Goal: Communication & Community: Answer question/provide support

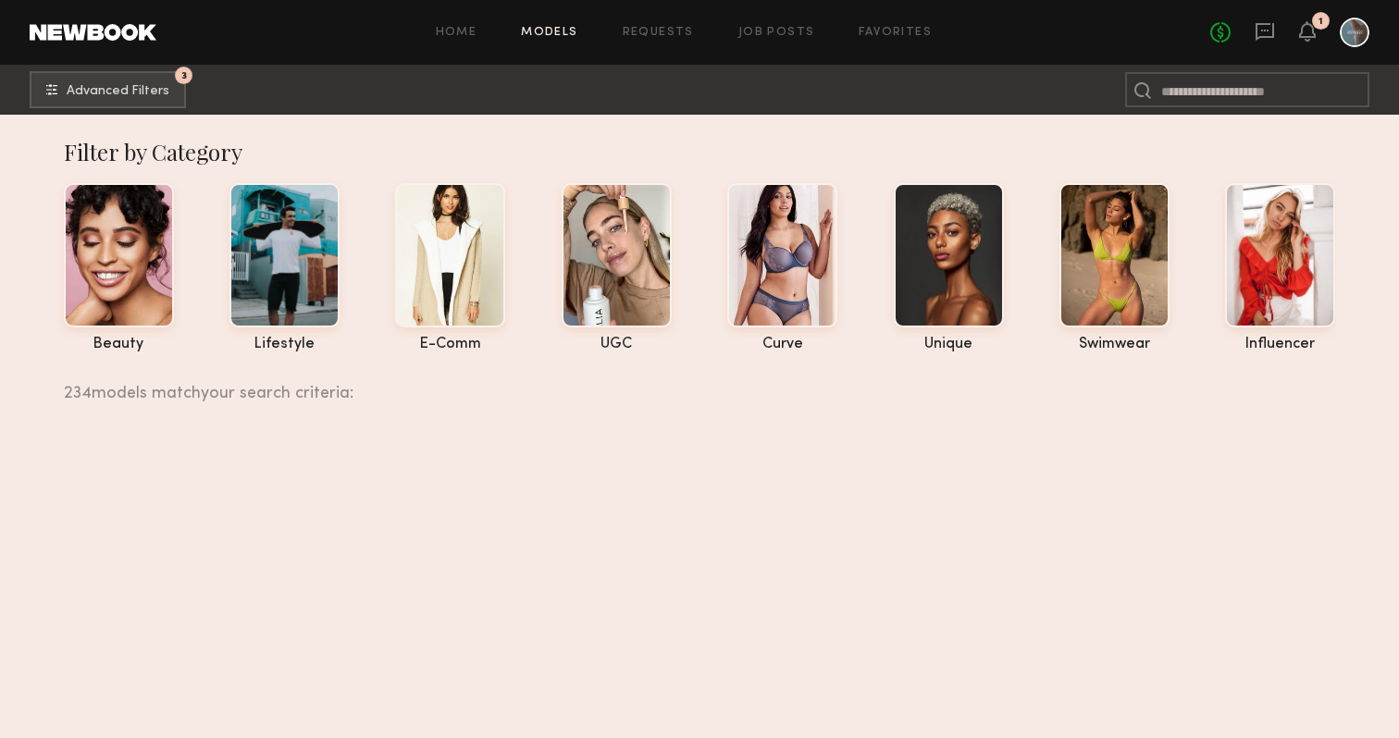
scroll to position [8884, 0]
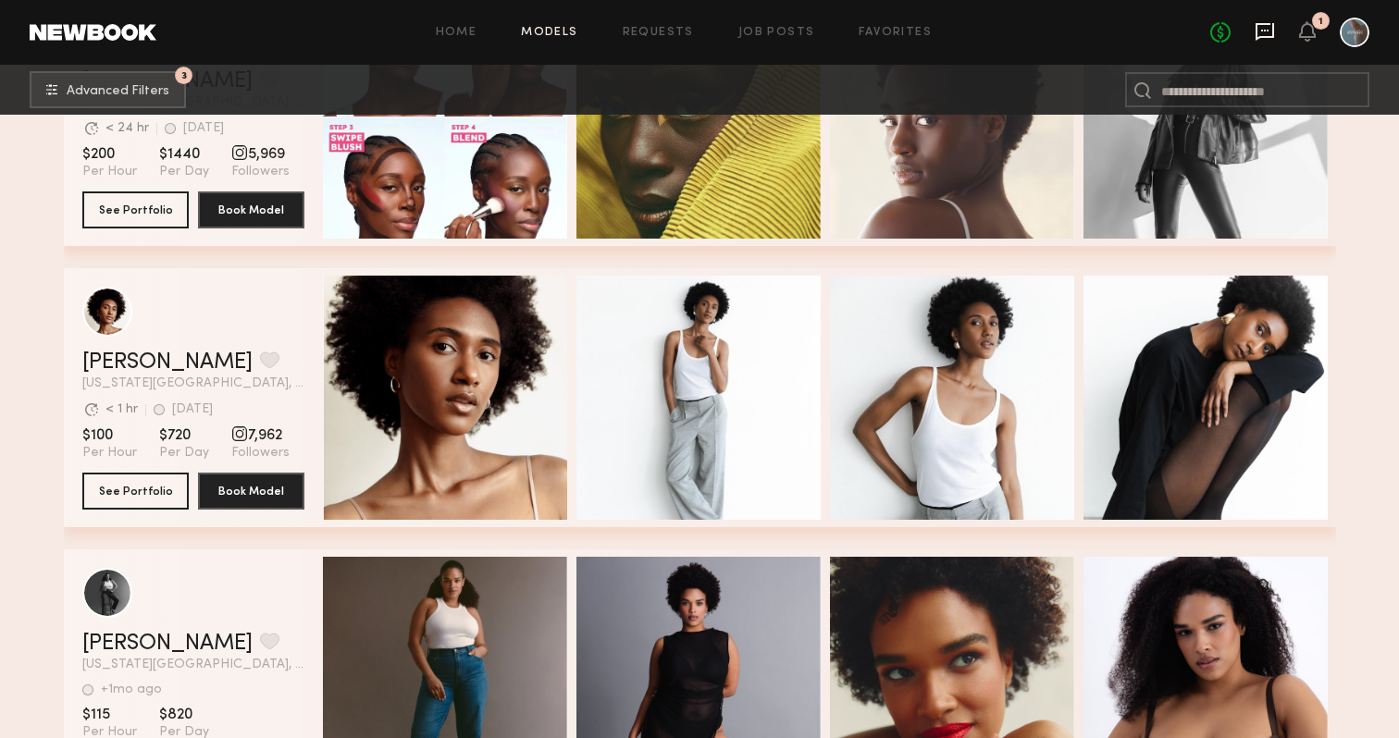
click at [1271, 33] on icon at bounding box center [1265, 31] width 20 height 20
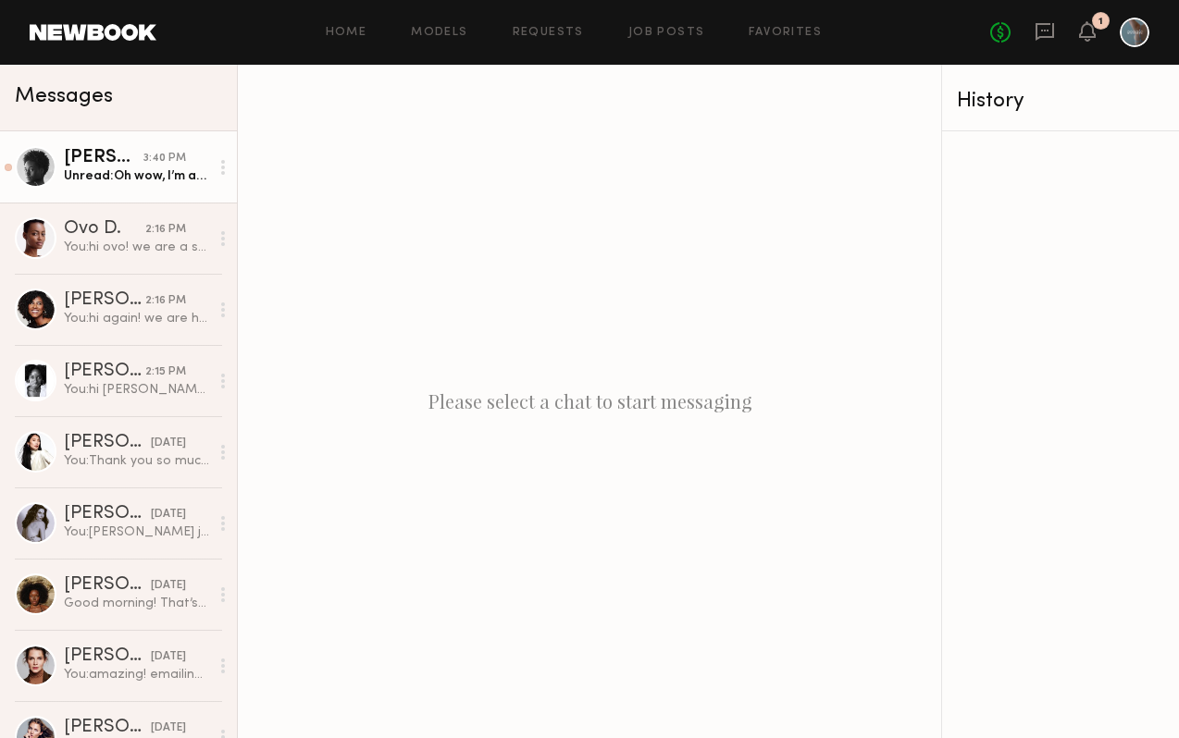
click at [124, 195] on link "[PERSON_NAME] 3:40 PM Unread: Oh wow, I’m actually booked out of town until [DA…" at bounding box center [118, 166] width 237 height 71
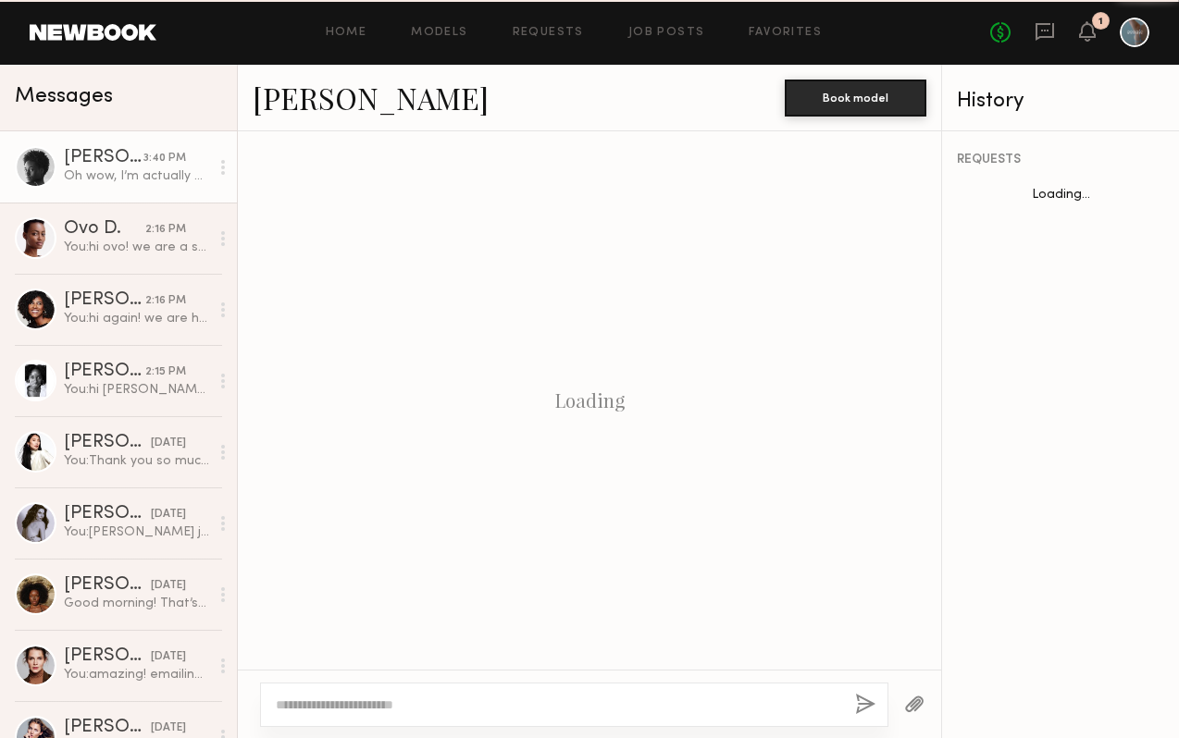
scroll to position [611, 0]
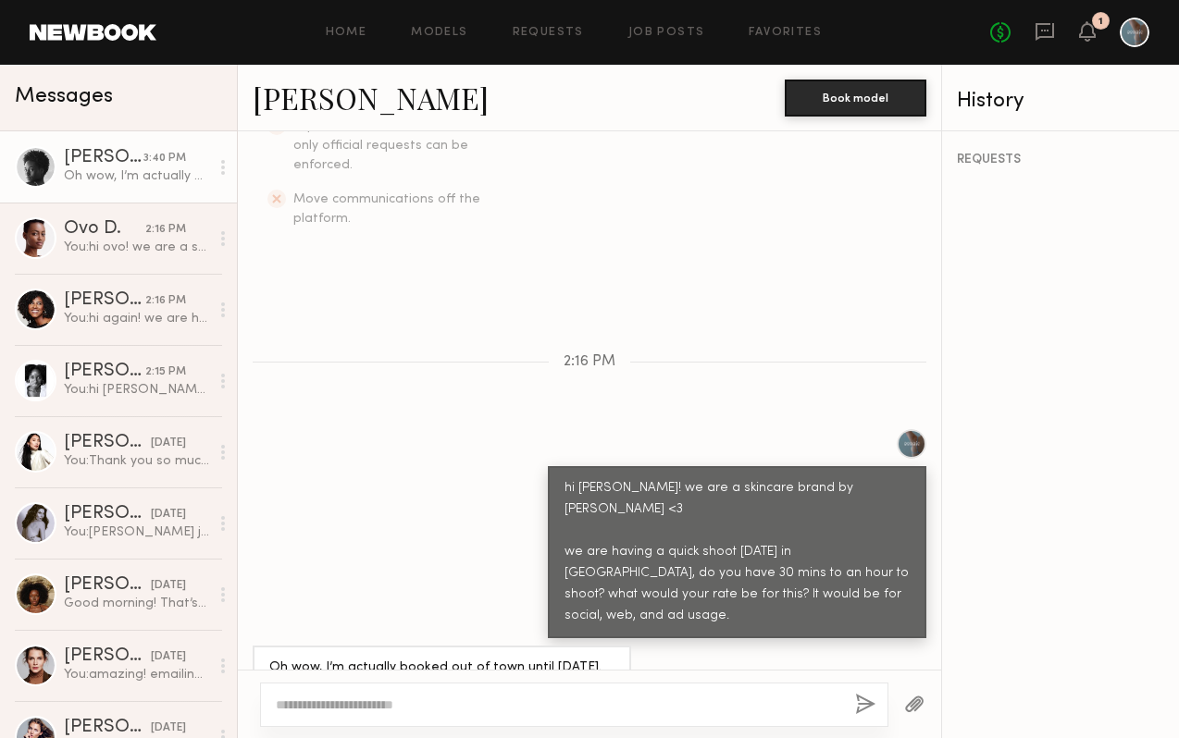
click at [324, 702] on textarea at bounding box center [558, 705] width 564 height 19
type textarea "**********"
click at [865, 712] on button "button" at bounding box center [865, 705] width 20 height 23
